Goal: Task Accomplishment & Management: Complete application form

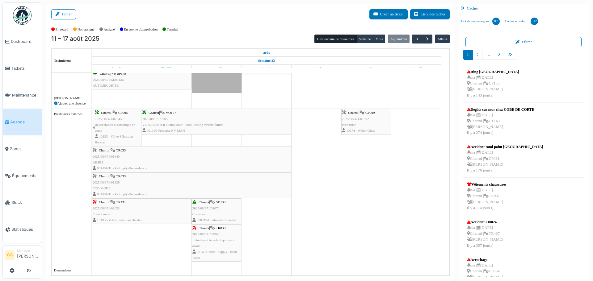
click at [106, 207] on span "2025/08/371/02033" at bounding box center [106, 209] width 27 height 4
click at [117, 201] on div "Charroi | TR431 2025/08/371/02033 Frein à main 10193 - Volvo Sébastian Herstal" at bounding box center [142, 211] width 98 height 24
click at [115, 210] on span "2025/08/371/02033" at bounding box center [106, 209] width 27 height 4
click at [101, 213] on span "Frein à main" at bounding box center [102, 214] width 18 height 4
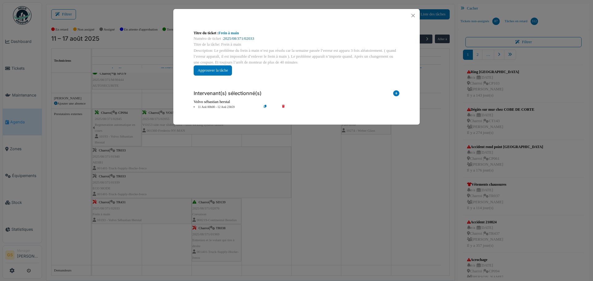
click at [242, 36] on link "2025/08/371/02033" at bounding box center [238, 38] width 31 height 4
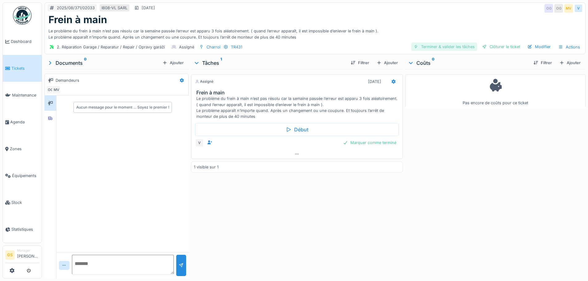
click at [434, 45] on div "Terminer & valider les tâches" at bounding box center [444, 47] width 66 height 8
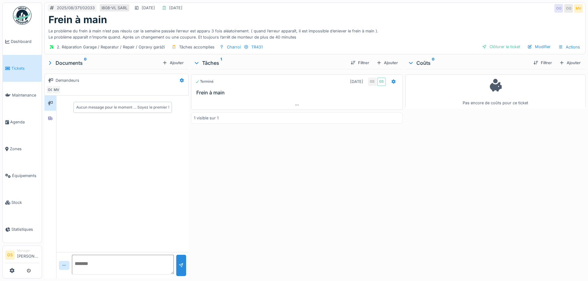
click at [11, 65] on span "Tickets" at bounding box center [25, 68] width 28 height 6
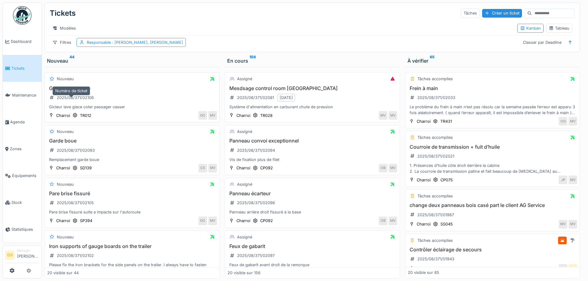
click at [74, 101] on div "2025/08/371/02106" at bounding box center [75, 98] width 37 height 6
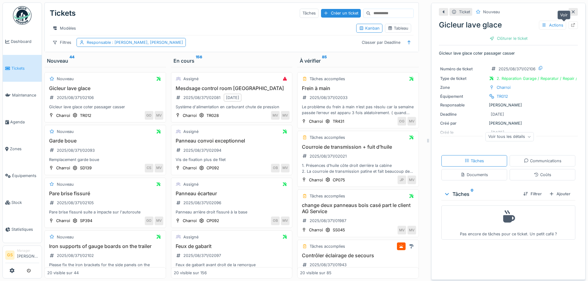
click at [571, 25] on icon at bounding box center [573, 25] width 5 height 4
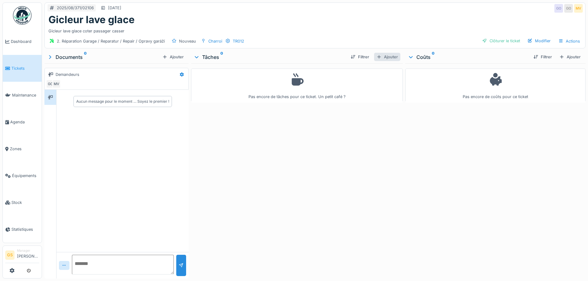
click at [387, 56] on div "Ajouter" at bounding box center [387, 57] width 26 height 8
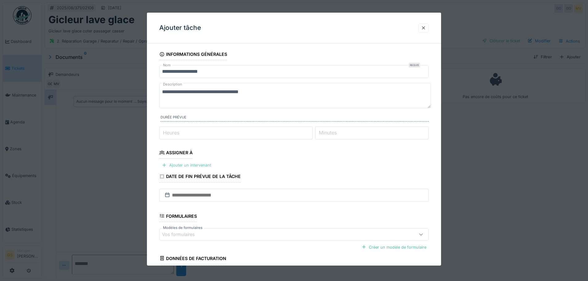
click at [178, 166] on div "Ajouter un intervenant" at bounding box center [186, 165] width 54 height 8
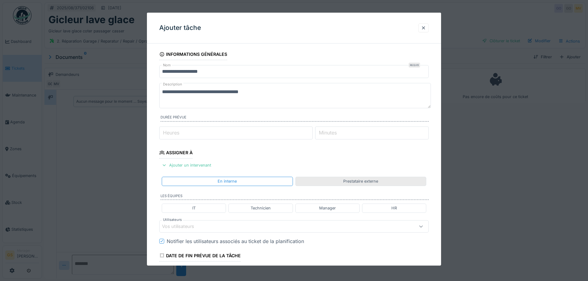
click at [363, 182] on div "Prestataire externe" at bounding box center [360, 181] width 35 height 6
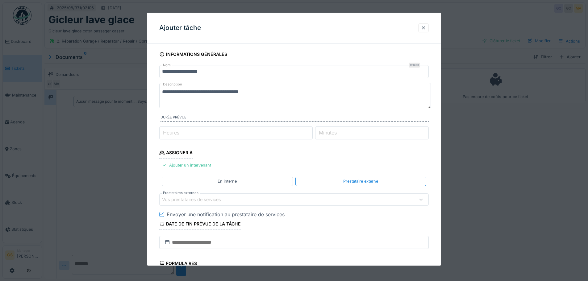
click at [203, 199] on div "Vos prestataires de services" at bounding box center [196, 199] width 68 height 7
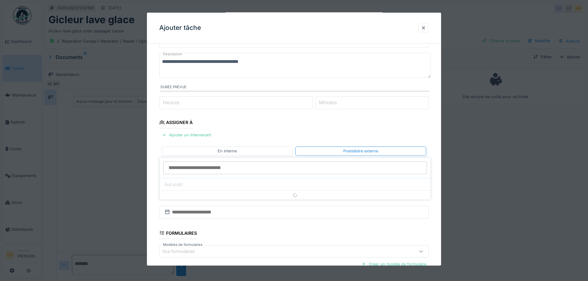
scroll to position [61, 0]
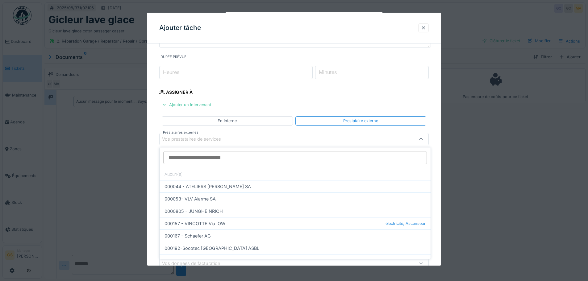
click at [175, 159] on input "Prestataires externes" at bounding box center [295, 157] width 264 height 13
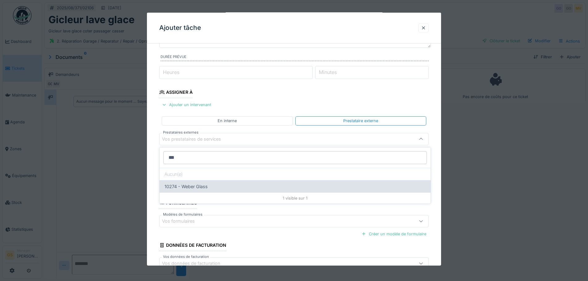
type input "***"
click at [187, 186] on div "10274 - Weber Glass" at bounding box center [295, 186] width 271 height 12
type input "*****"
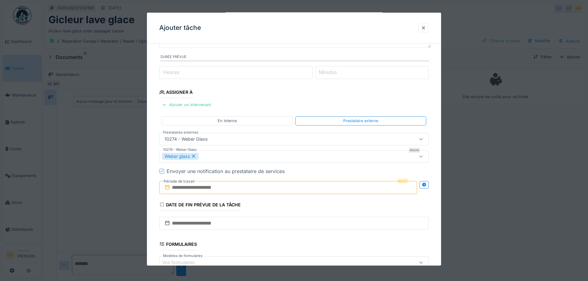
click at [183, 156] on div "Weber glass" at bounding box center [180, 156] width 37 height 7
click at [167, 187] on icon at bounding box center [167, 187] width 6 height 5
click at [173, 187] on input "text" at bounding box center [288, 187] width 258 height 13
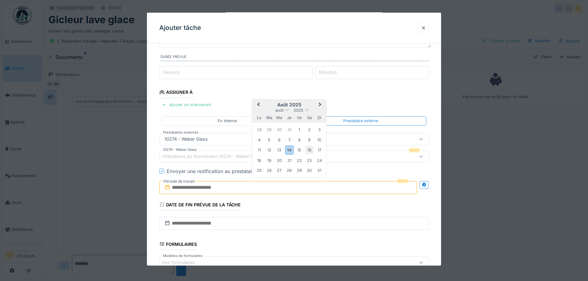
click at [310, 151] on div "16" at bounding box center [309, 150] width 8 height 8
click at [307, 159] on div "23" at bounding box center [309, 161] width 8 height 8
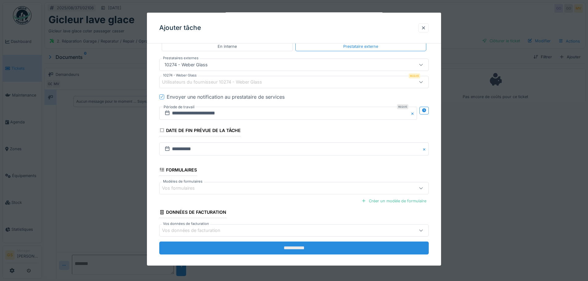
scroll to position [141, 0]
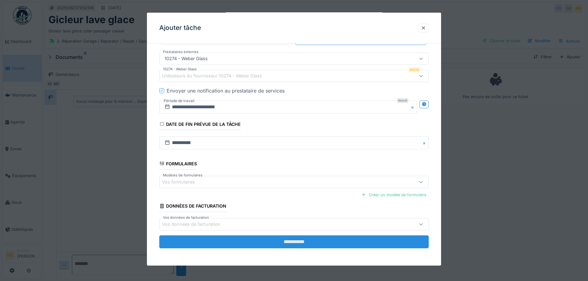
click at [221, 240] on input "**********" at bounding box center [294, 242] width 270 height 13
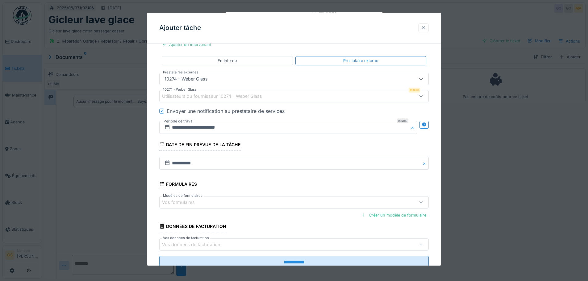
scroll to position [48, 0]
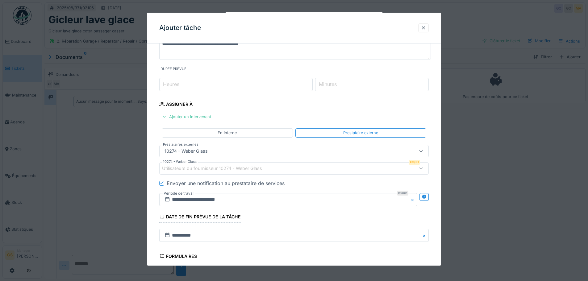
click at [200, 183] on div "Envoyer une notification au prestataire de services" at bounding box center [226, 183] width 118 height 7
click at [163, 182] on div at bounding box center [161, 183] width 5 height 5
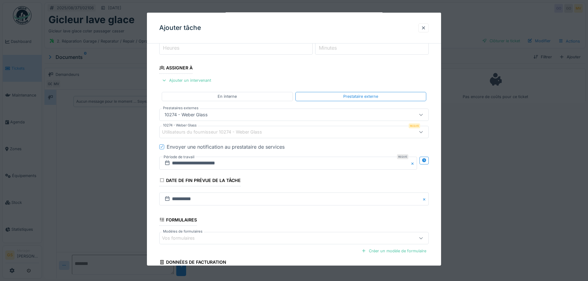
scroll to position [141, 0]
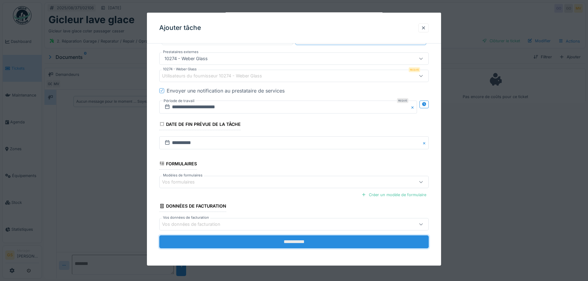
click at [240, 242] on input "**********" at bounding box center [294, 242] width 270 height 13
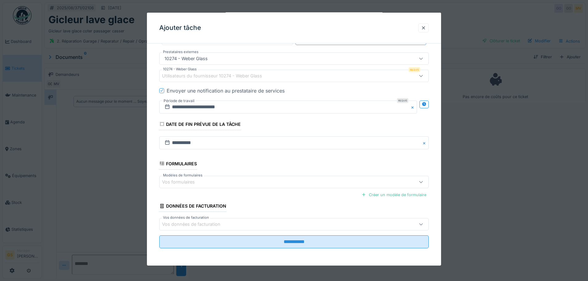
click at [208, 76] on div "Utilisateurs du fournisseur 10274 - Weber Glass" at bounding box center [216, 76] width 109 height 7
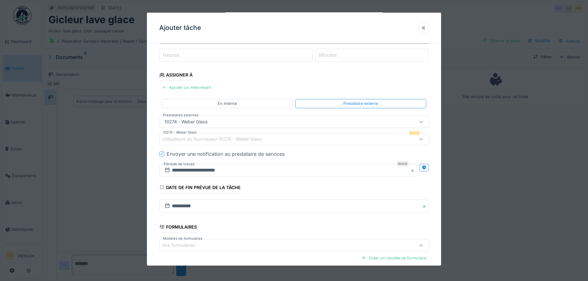
click at [192, 122] on div "10274 - Weber Glass" at bounding box center [186, 122] width 48 height 7
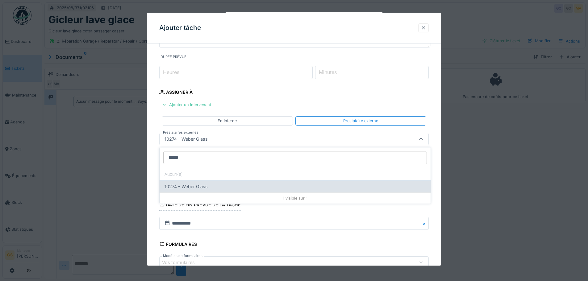
type input "*****"
click at [189, 184] on div "10274 - Weber Glass" at bounding box center [295, 186] width 271 height 12
click at [174, 187] on div "10274 - Weber Glass" at bounding box center [295, 186] width 271 height 12
click at [219, 190] on div "10274 - Weber Glass" at bounding box center [295, 186] width 271 height 12
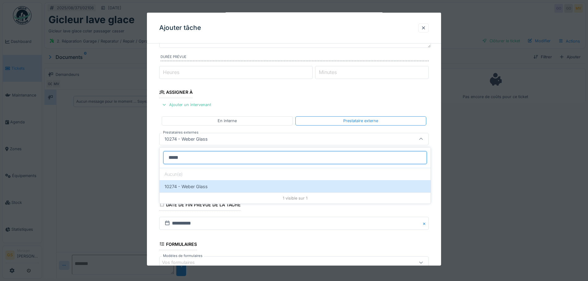
click at [195, 160] on input "*****" at bounding box center [295, 157] width 264 height 13
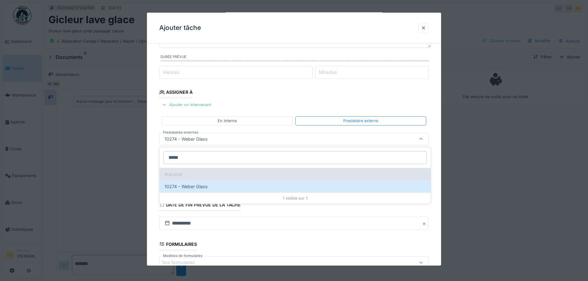
click at [183, 174] on div "Aucun(e)" at bounding box center [295, 174] width 271 height 12
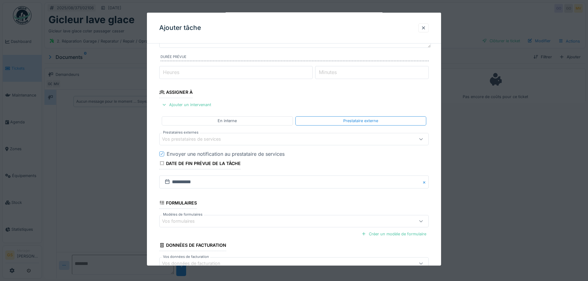
click at [179, 136] on div "Vos prestataires de services" at bounding box center [196, 139] width 68 height 7
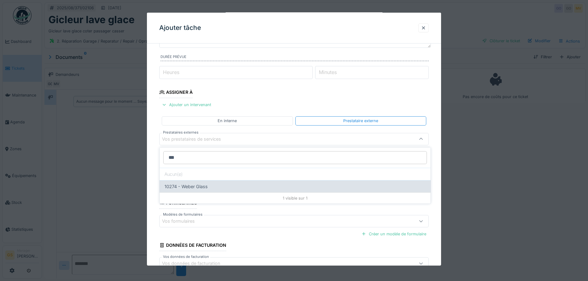
type input "***"
click at [191, 188] on div "10274 - Weber Glass" at bounding box center [295, 186] width 271 height 12
type input "*****"
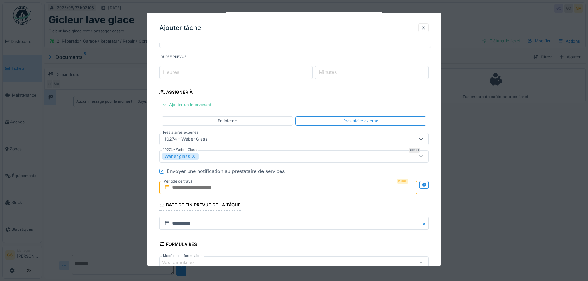
click at [187, 187] on input "text" at bounding box center [288, 187] width 258 height 13
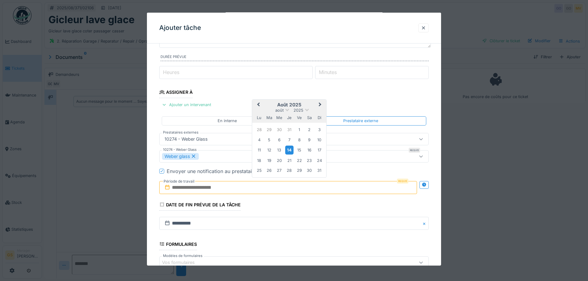
click at [291, 150] on div "14" at bounding box center [289, 150] width 8 height 9
click at [307, 160] on div "23" at bounding box center [309, 161] width 8 height 8
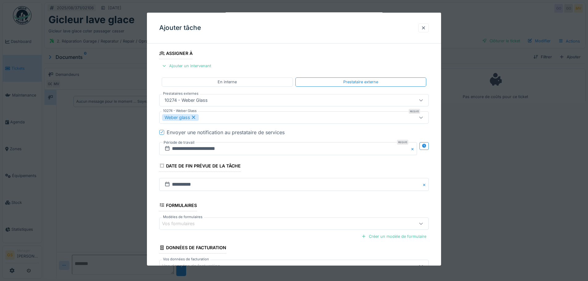
scroll to position [141, 0]
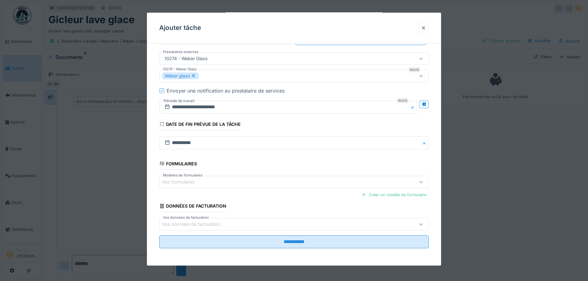
click at [174, 182] on div "Vos formulaires" at bounding box center [182, 182] width 41 height 7
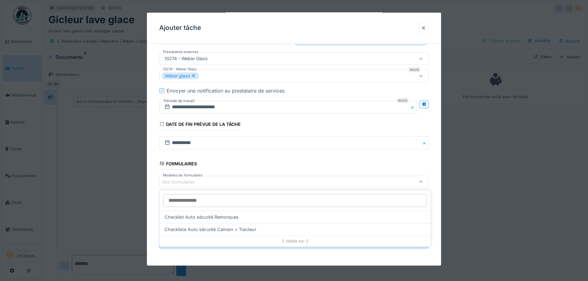
click at [282, 175] on fieldset "**********" at bounding box center [294, 80] width 270 height 346
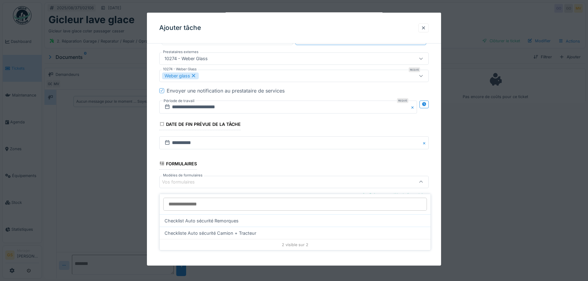
scroll to position [5, 0]
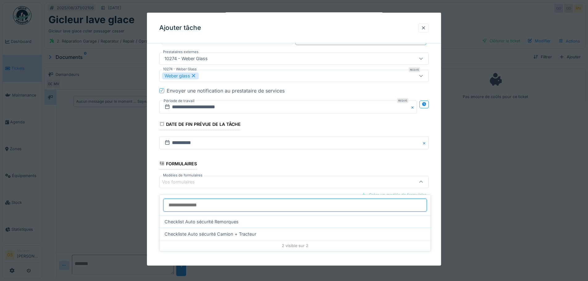
click at [323, 201] on input "Modèles de formulaires" at bounding box center [295, 205] width 264 height 13
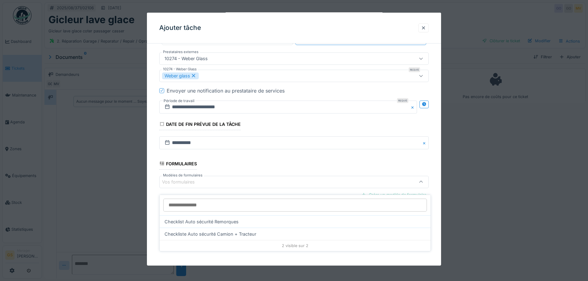
click at [236, 181] on div "Vos formulaires" at bounding box center [278, 182] width 232 height 7
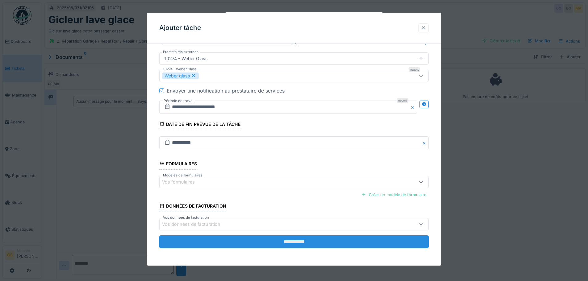
click at [270, 241] on input "**********" at bounding box center [294, 242] width 270 height 13
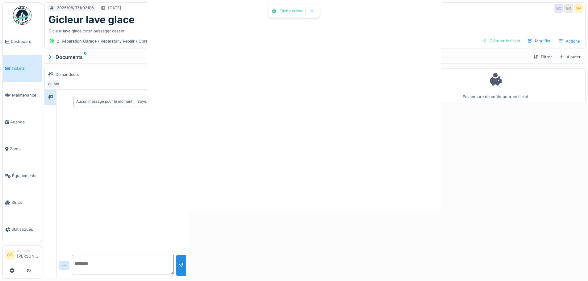
scroll to position [0, 0]
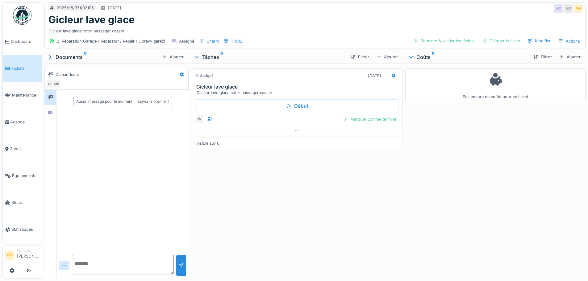
click at [17, 66] on span "Tickets" at bounding box center [25, 68] width 28 height 6
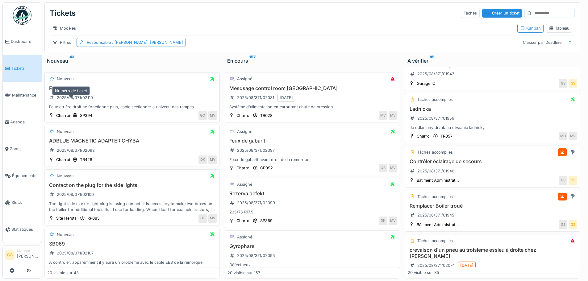
click at [82, 101] on div "2025/08/371/02110" at bounding box center [75, 98] width 36 height 6
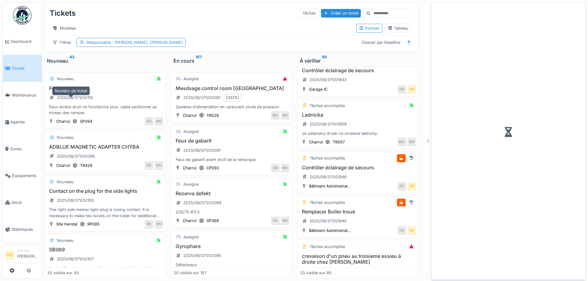
scroll to position [191, 0]
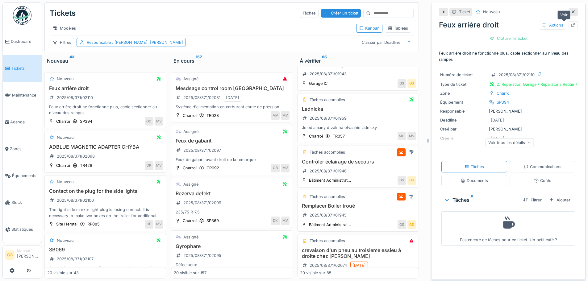
click at [571, 24] on icon at bounding box center [573, 25] width 4 height 4
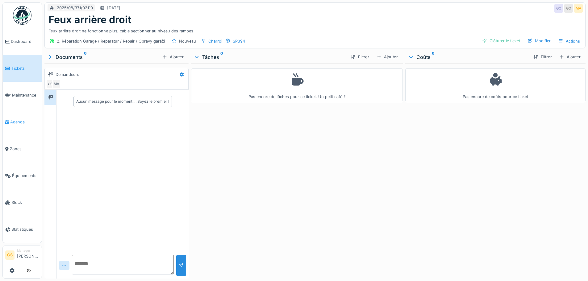
click at [11, 120] on span "Agenda" at bounding box center [24, 122] width 29 height 6
click at [17, 66] on span "Tickets" at bounding box center [25, 68] width 28 height 6
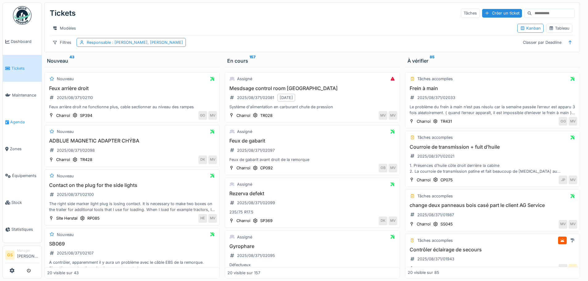
click at [18, 121] on span "Agenda" at bounding box center [24, 122] width 29 height 6
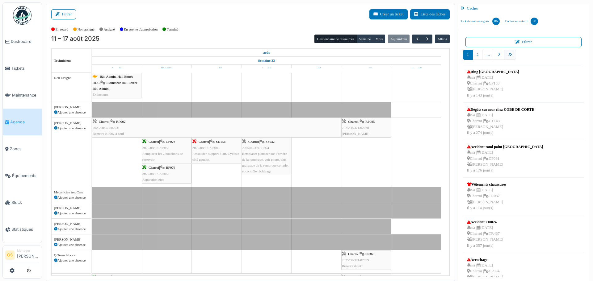
click at [508, 54] on icon "pager" at bounding box center [510, 55] width 4 height 4
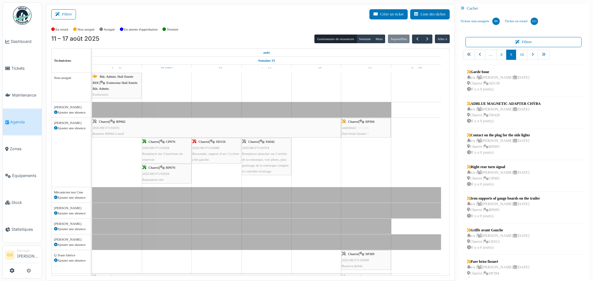
drag, startPoint x: 494, startPoint y: 267, endPoint x: 367, endPoint y: 163, distance: 163.6
click at [367, 163] on div "Filtrer Créer un ticket Liste des tâches Afficher les tâches non assignées *** …" at bounding box center [317, 142] width 549 height 277
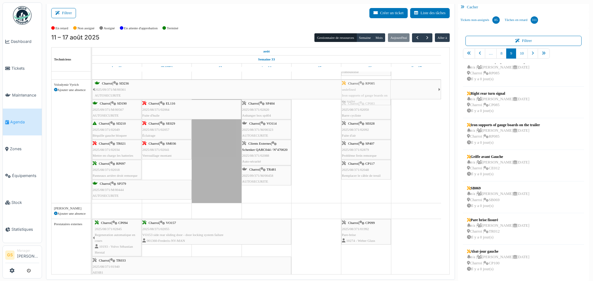
drag, startPoint x: 495, startPoint y: 125, endPoint x: 373, endPoint y: 201, distance: 144.0
click at [373, 201] on div "Filtrer Créer un ticket Liste des tâches Afficher les tâches non assignées *** …" at bounding box center [317, 141] width 549 height 277
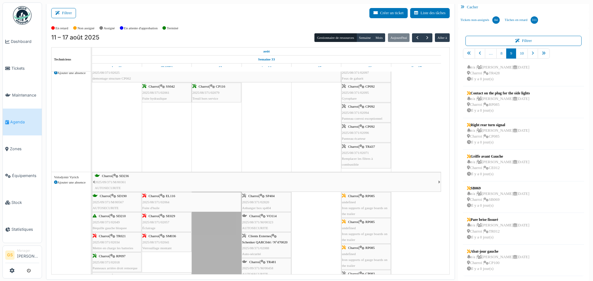
click at [358, 113] on tbody "Bât. Admin. Hall Entrée RDC | Extincteur Hall Entrée Bât. Admin. Extincteurs Va…" at bounding box center [266, 134] width 349 height 804
drag, startPoint x: 370, startPoint y: 219, endPoint x: 366, endPoint y: 157, distance: 62.2
click at [366, 157] on tbody "Bât. Admin. Hall Entrée RDC | Extincteur Hall Entrée Bât. Admin. Extincteurs Va…" at bounding box center [266, 134] width 349 height 804
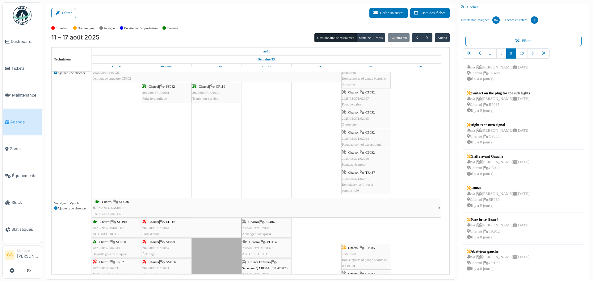
drag, startPoint x: 367, startPoint y: 230, endPoint x: 362, endPoint y: 183, distance: 47.2
click at [362, 183] on tbody "Bât. Admin. Hall Entrée RDC | Extincteur Hall Entrée Bât. Admin. Extincteurs Va…" at bounding box center [266, 134] width 349 height 804
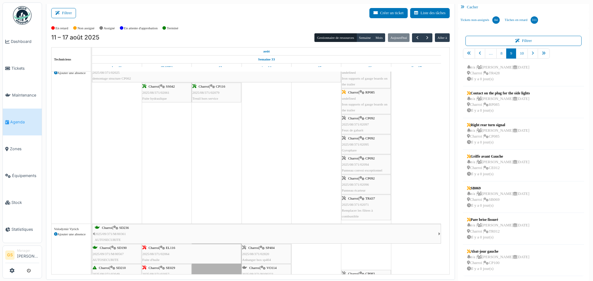
drag, startPoint x: 358, startPoint y: 255, endPoint x: 358, endPoint y: 199, distance: 55.6
click at [358, 199] on tbody "Bât. Admin. Hall Entrée RDC | Extincteur Hall Entrée Bât. Admin. Extincteurs Va…" at bounding box center [266, 134] width 349 height 804
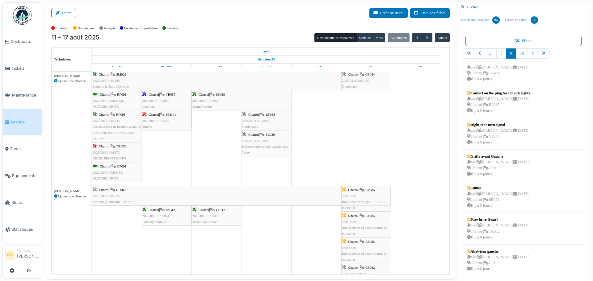
drag, startPoint x: 488, startPoint y: 132, endPoint x: 382, endPoint y: 212, distance: 132.6
click at [382, 212] on div "Filtrer Créer un ticket Liste des tâches Afficher les tâches non assignées *** …" at bounding box center [317, 141] width 549 height 277
drag, startPoint x: 490, startPoint y: 127, endPoint x: 368, endPoint y: 207, distance: 145.4
click at [368, 207] on div "Filtrer Créer un ticket Liste des tâches Afficher les tâches non assignées *** …" at bounding box center [317, 141] width 549 height 277
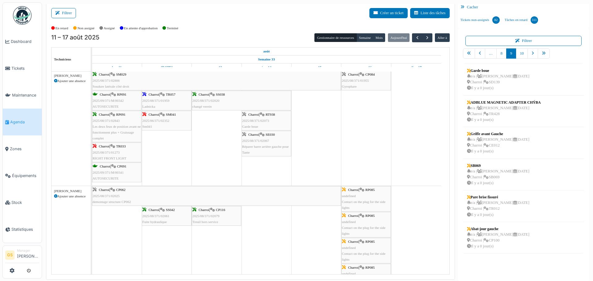
scroll to position [0, 0]
click at [518, 52] on link "10" at bounding box center [522, 53] width 12 height 10
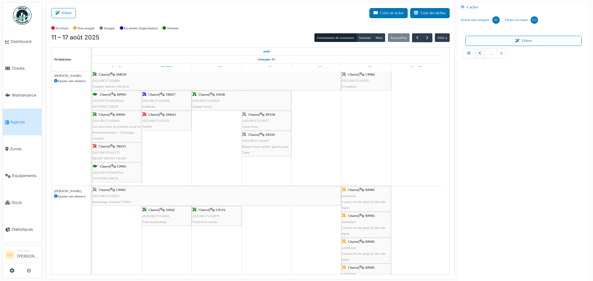
click at [479, 52] on icon "pager" at bounding box center [480, 54] width 2 height 4
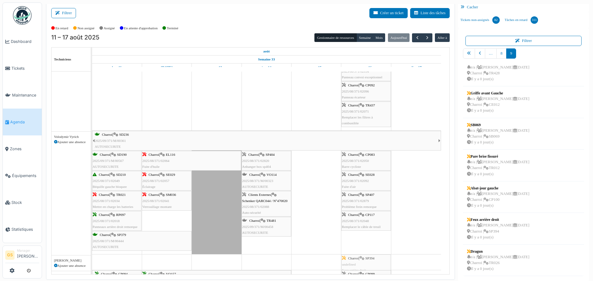
scroll to position [597, 0]
drag, startPoint x: 495, startPoint y: 219, endPoint x: 361, endPoint y: 247, distance: 137.3
click at [361, 247] on div "Filtrer Créer un ticket Liste des tâches Afficher les tâches non assignées *** …" at bounding box center [317, 141] width 549 height 277
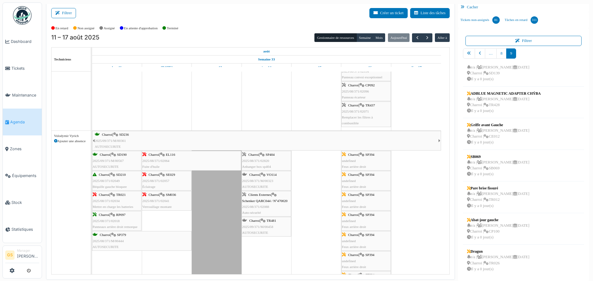
scroll to position [9, 0]
click at [15, 67] on span "Tickets" at bounding box center [25, 68] width 28 height 6
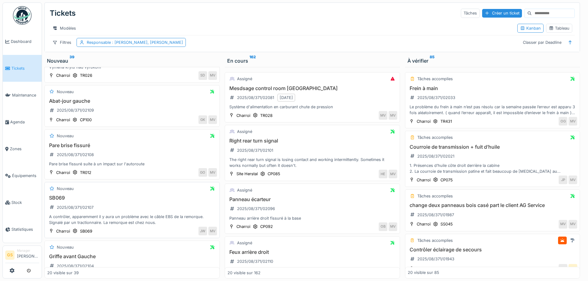
scroll to position [123, 0]
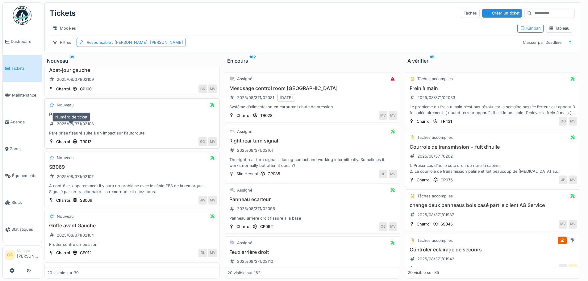
click at [64, 127] on div "2025/08/371/02108" at bounding box center [75, 124] width 37 height 6
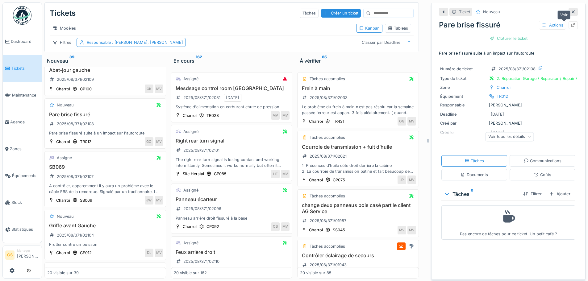
click at [571, 26] on icon at bounding box center [573, 25] width 5 height 4
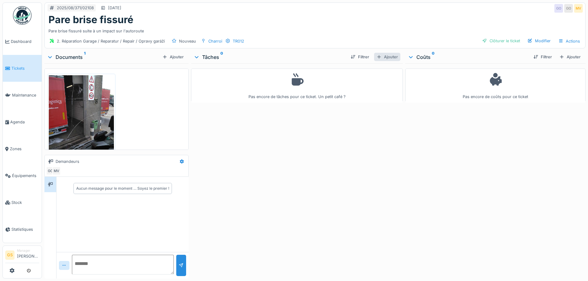
click at [385, 55] on div "Ajouter" at bounding box center [387, 57] width 26 height 8
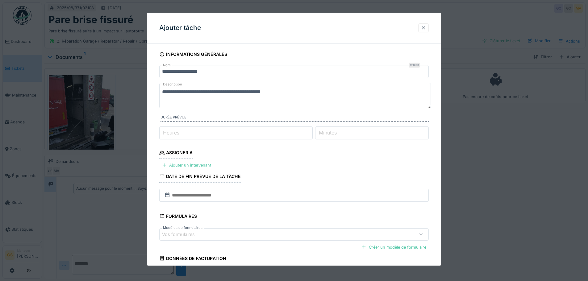
click at [183, 165] on div "Ajouter un intervenant" at bounding box center [186, 165] width 54 height 8
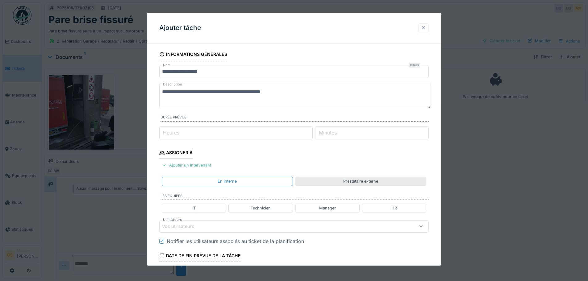
click at [348, 180] on div "Prestataire externe" at bounding box center [360, 181] width 35 height 6
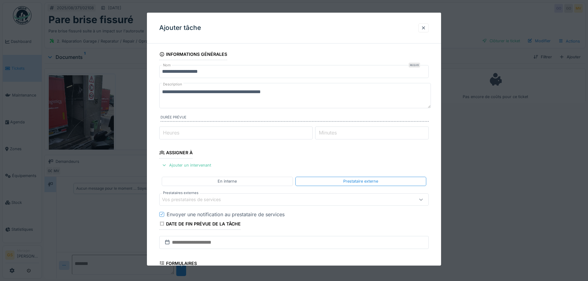
click at [167, 199] on div "Vos prestataires de services" at bounding box center [196, 199] width 68 height 7
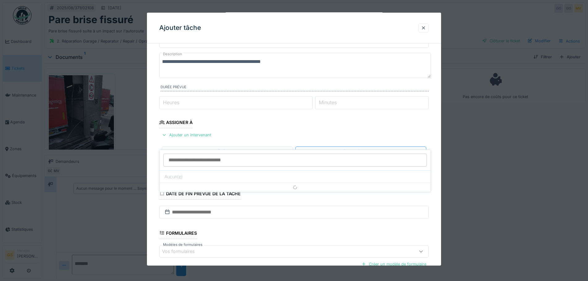
scroll to position [61, 0]
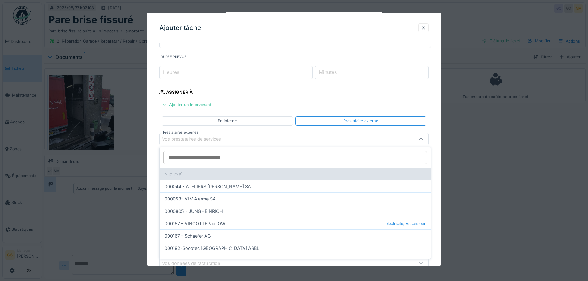
click at [172, 173] on div "Aucun(e)" at bounding box center [295, 174] width 271 height 12
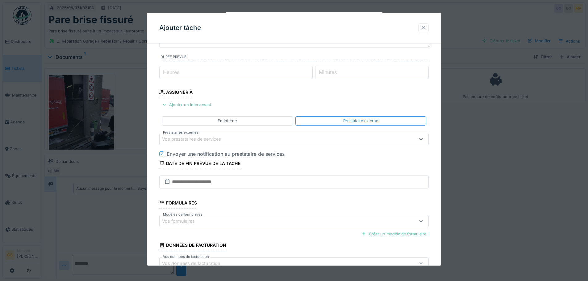
click at [173, 138] on div "Vos prestataires de services" at bounding box center [196, 139] width 68 height 7
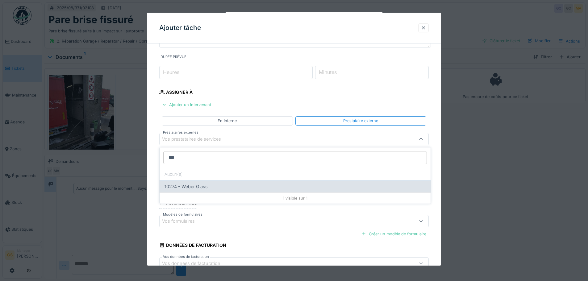
type input "***"
click at [188, 188] on div "10274 - Weber Glass" at bounding box center [295, 186] width 271 height 12
type input "*****"
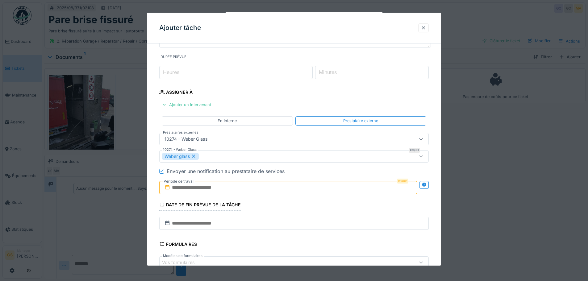
click at [169, 187] on icon at bounding box center [167, 187] width 6 height 5
click at [181, 188] on input "text" at bounding box center [288, 187] width 258 height 13
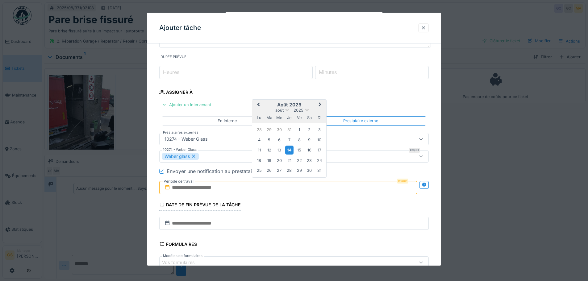
click at [292, 152] on div "14" at bounding box center [289, 150] width 8 height 9
click at [308, 161] on div "23" at bounding box center [309, 161] width 8 height 8
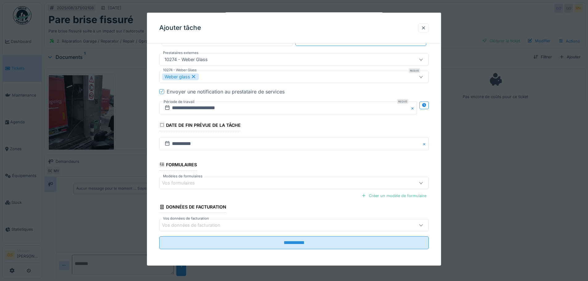
scroll to position [141, 0]
click at [170, 180] on div "Vos formulaires" at bounding box center [182, 182] width 41 height 7
click at [218, 156] on fieldset "**********" at bounding box center [294, 80] width 270 height 346
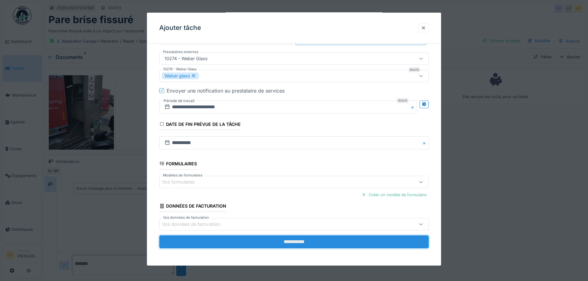
click at [252, 242] on input "**********" at bounding box center [294, 242] width 270 height 13
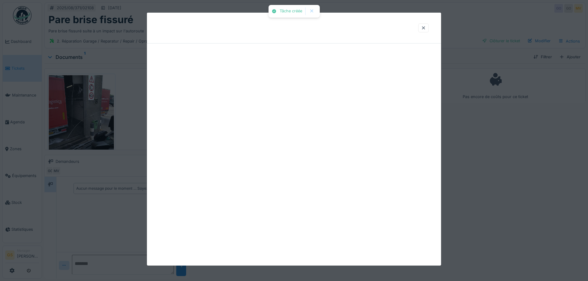
scroll to position [0, 0]
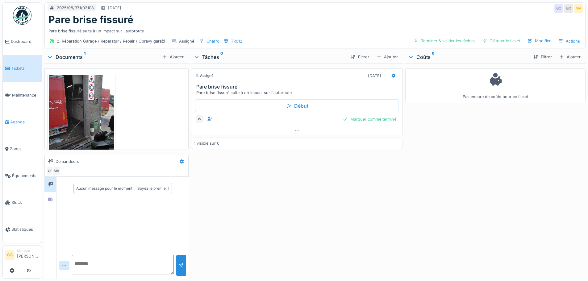
click at [17, 119] on span "Agenda" at bounding box center [24, 122] width 29 height 6
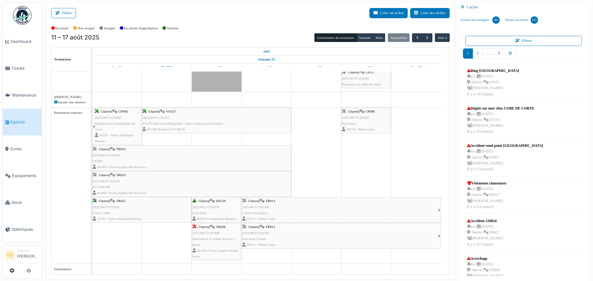
click at [250, 207] on span "2025/08/371/02106" at bounding box center [255, 207] width 27 height 4
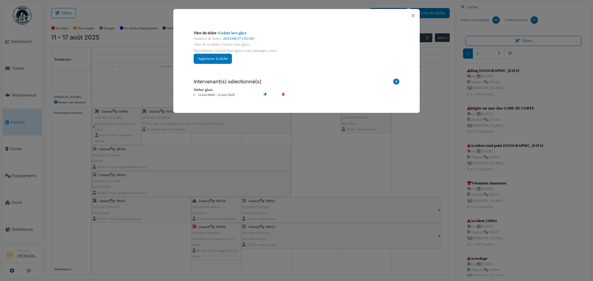
click at [236, 36] on div "Numéro de ticket : 2025/08/371/02106" at bounding box center [297, 39] width 206 height 6
click at [237, 38] on link "2025/08/371/02106" at bounding box center [238, 38] width 31 height 4
click at [413, 13] on button "Close" at bounding box center [413, 15] width 8 height 8
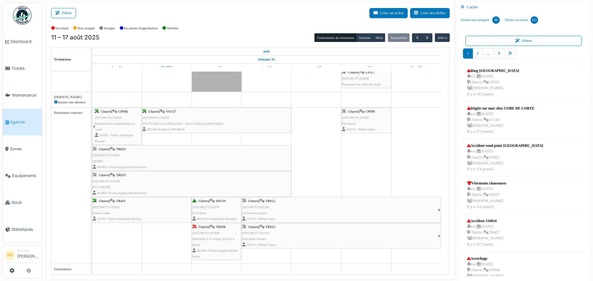
click at [256, 231] on span "2025/08/371/02108" at bounding box center [255, 233] width 27 height 4
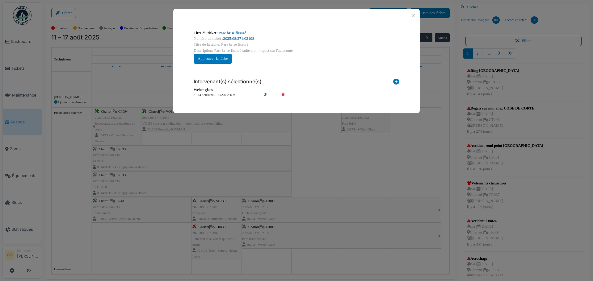
click at [246, 38] on link "2025/08/371/02108" at bounding box center [238, 38] width 31 height 4
